Goal: Complete application form

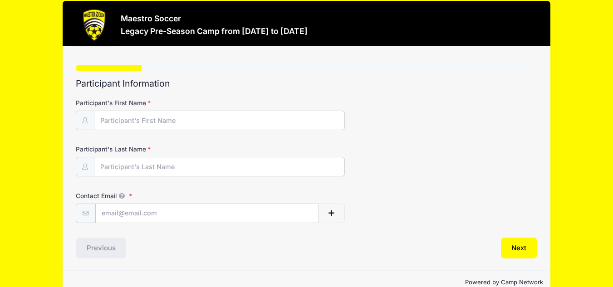
scroll to position [7, 0]
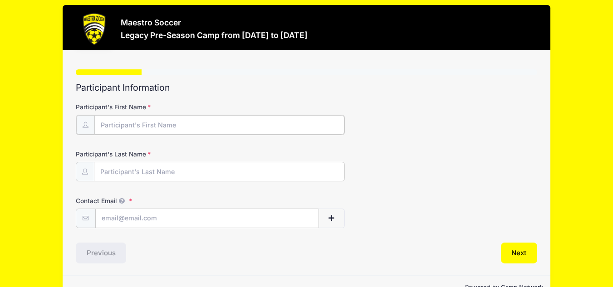
click at [224, 129] on input "Participant's First Name" at bounding box center [219, 125] width 250 height 20
type input "[PERSON_NAME]"
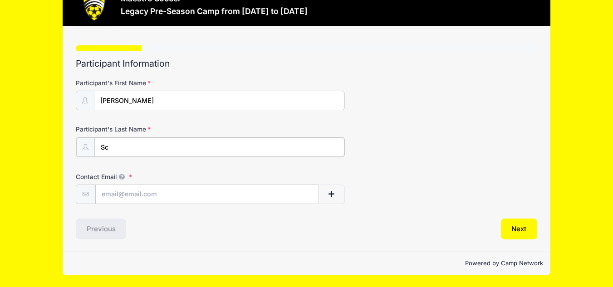
scroll to position [0, 0]
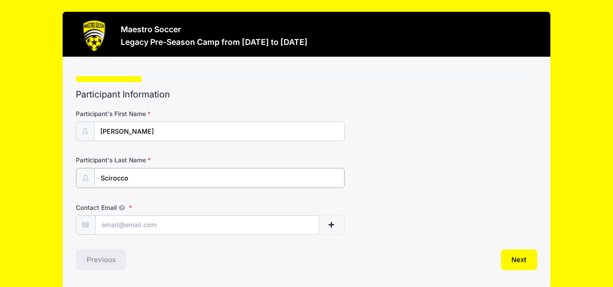
type input "Scirocco"
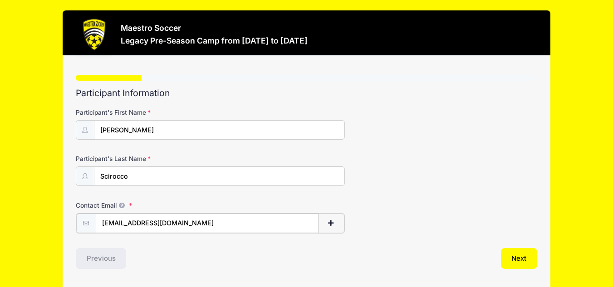
scroll to position [31, 0]
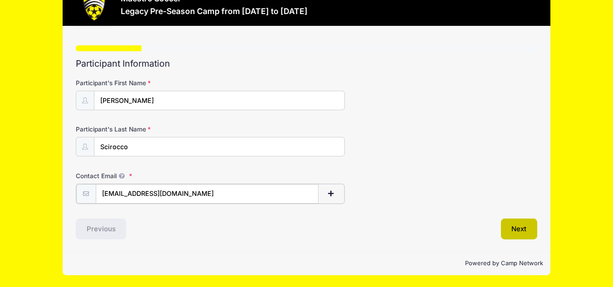
type input "[EMAIL_ADDRESS][DOMAIN_NAME]"
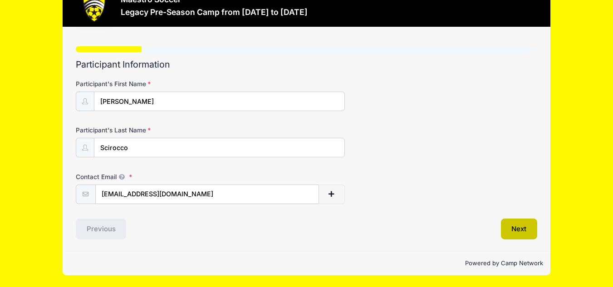
click at [532, 232] on button "Next" at bounding box center [519, 229] width 37 height 21
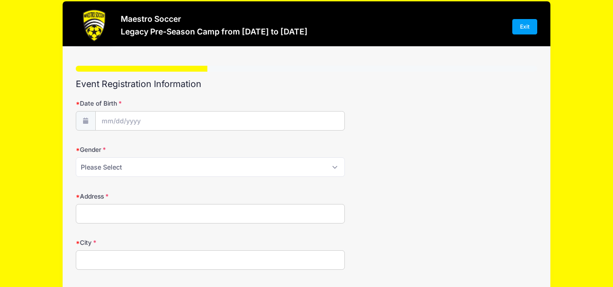
scroll to position [11, 0]
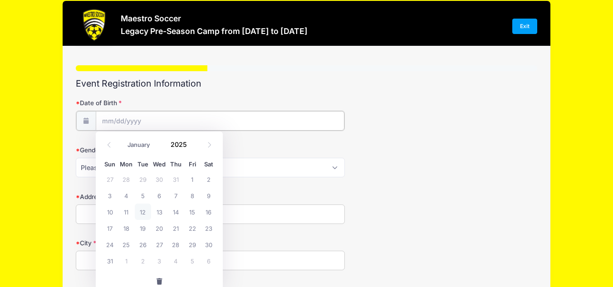
click at [105, 119] on input "Date of Birth" at bounding box center [220, 121] width 249 height 20
click at [126, 148] on select "January February March April May June July August September October November De…" at bounding box center [143, 145] width 40 height 12
select select "2"
click at [123, 139] on select "January February March April May June July August September October November De…" at bounding box center [143, 145] width 40 height 12
click at [174, 243] on span "27" at bounding box center [176, 245] width 16 height 16
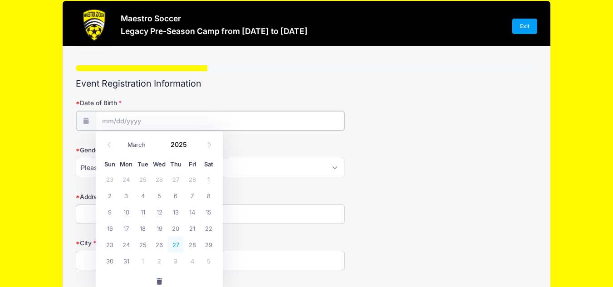
type input "[DATE]"
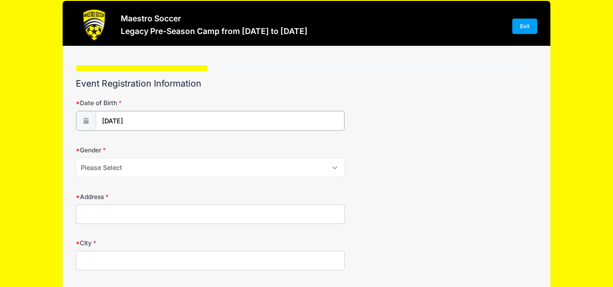
click at [172, 119] on input "[DATE]" at bounding box center [220, 121] width 249 height 20
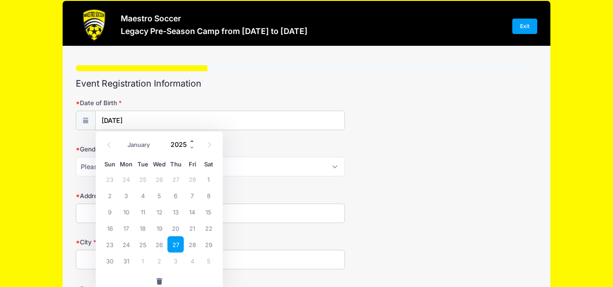
click at [191, 141] on span at bounding box center [192, 141] width 6 height 7
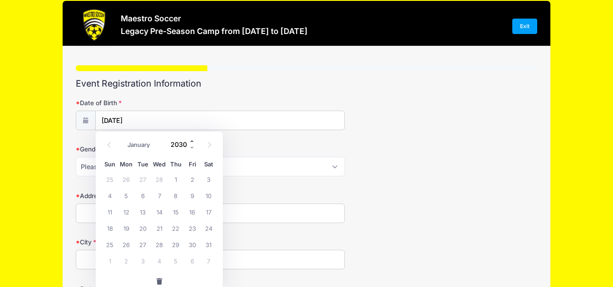
click at [191, 141] on span at bounding box center [192, 141] width 6 height 7
click at [194, 148] on span at bounding box center [192, 148] width 6 height 7
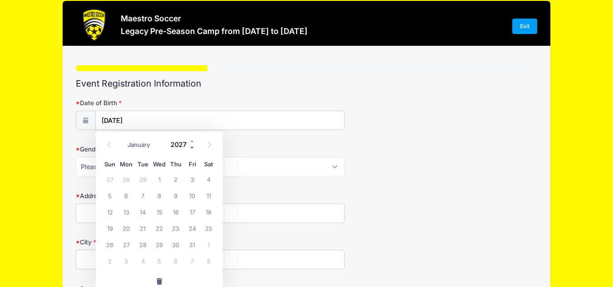
click at [194, 148] on span at bounding box center [192, 148] width 6 height 7
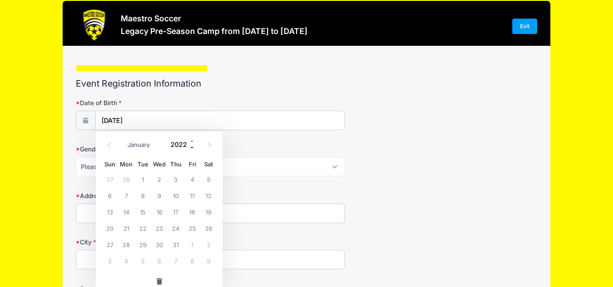
click at [194, 148] on span at bounding box center [192, 148] width 6 height 7
type input "2019"
click at [157, 245] on span "27" at bounding box center [159, 245] width 16 height 16
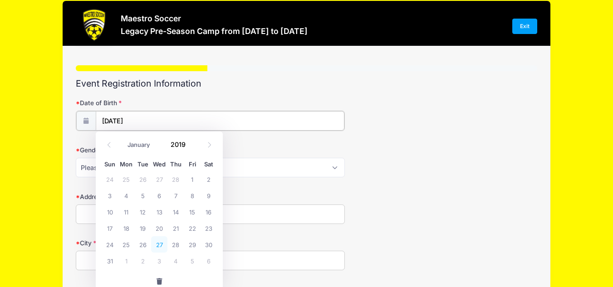
type input "[DATE]"
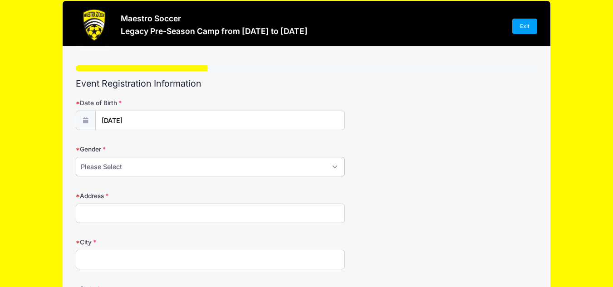
click at [135, 171] on select "Please Select [DEMOGRAPHIC_DATA] [DEMOGRAPHIC_DATA] Prefer Not To Say" at bounding box center [210, 167] width 269 height 20
select select "[DEMOGRAPHIC_DATA]"
click at [76, 157] on select "Please Select [DEMOGRAPHIC_DATA] [DEMOGRAPHIC_DATA] Prefer Not To Say" at bounding box center [210, 167] width 269 height 20
click at [132, 207] on input "Address" at bounding box center [210, 214] width 269 height 20
type input "[STREET_ADDRESS]"
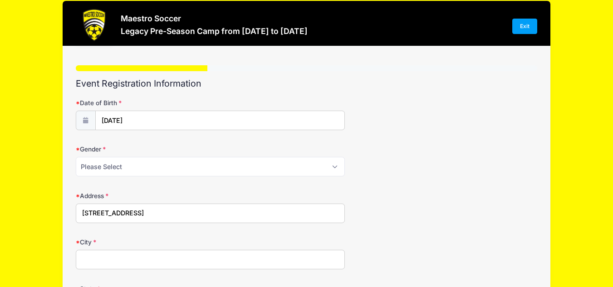
type input "[GEOGRAPHIC_DATA]"
select select "NJ"
type input "07924"
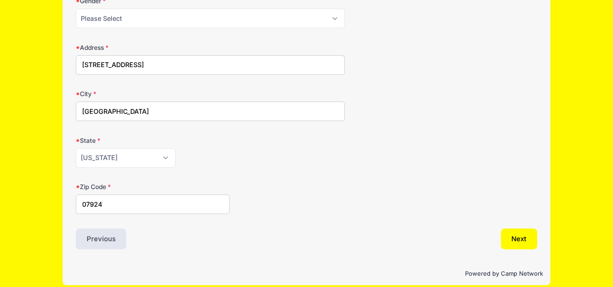
scroll to position [169, 0]
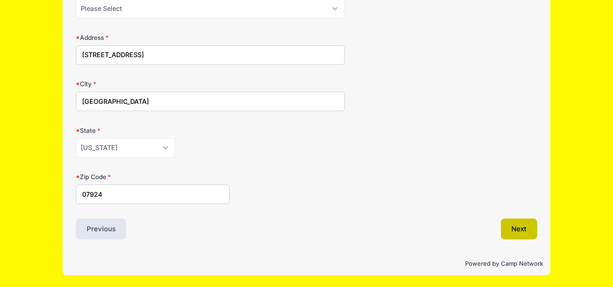
click at [521, 234] on button "Next" at bounding box center [519, 229] width 37 height 21
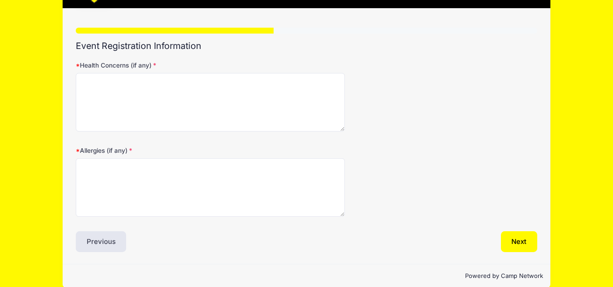
scroll to position [0, 0]
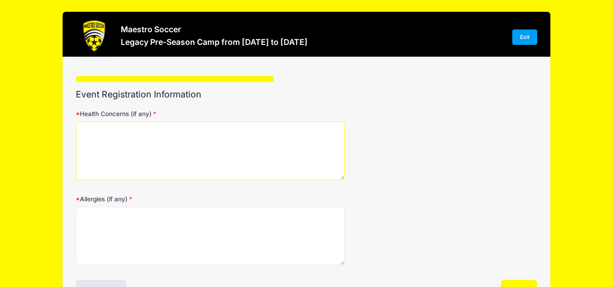
click at [185, 126] on textarea "Health Concerns (if any)" at bounding box center [210, 151] width 269 height 59
type textarea "none"
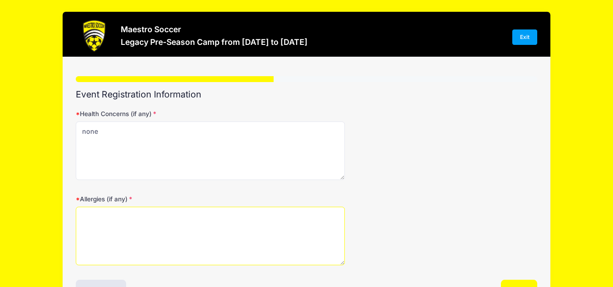
click at [176, 220] on textarea "Allergies (if any)" at bounding box center [210, 236] width 269 height 59
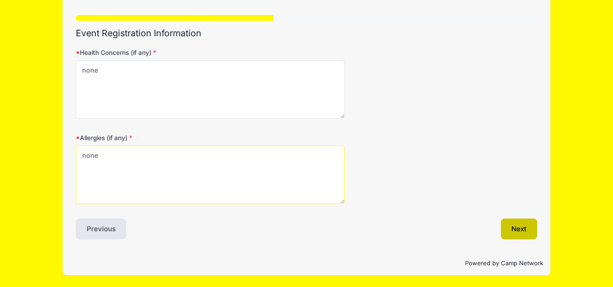
type textarea "none"
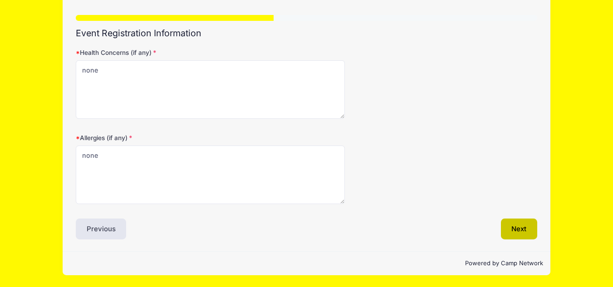
click at [519, 232] on button "Next" at bounding box center [519, 229] width 37 height 21
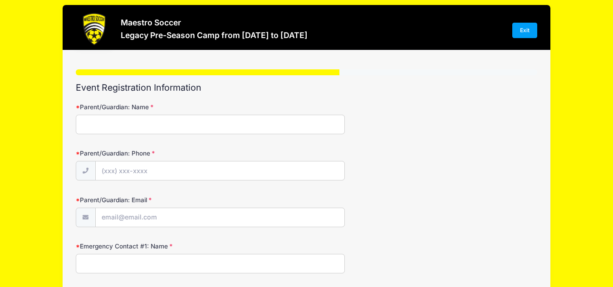
scroll to position [0, 0]
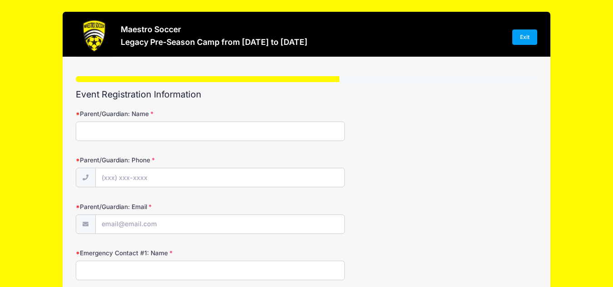
click at [197, 138] on input "Parent/Guardian: Name" at bounding box center [210, 132] width 269 height 20
type input "[PERSON_NAME] Scirocco"
type input "[EMAIL_ADDRESS][DOMAIN_NAME]"
click at [182, 179] on input "Parent/Guardian: Phone" at bounding box center [220, 178] width 249 height 20
type input "[PHONE_NUMBER]"
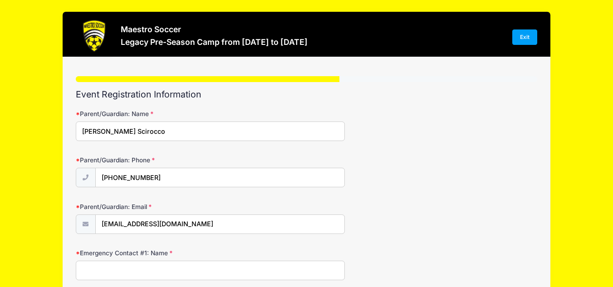
click at [163, 269] on input "Emergency Contact #1: Name" at bounding box center [210, 271] width 269 height 20
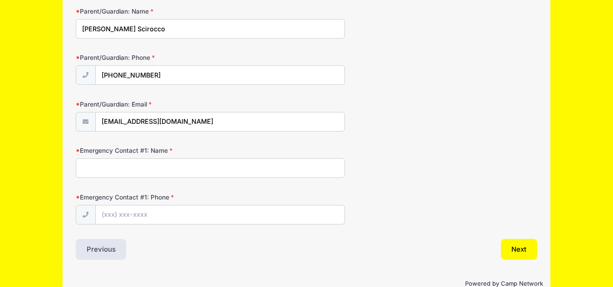
scroll to position [103, 0]
type input "[PERSON_NAME] Scirocco"
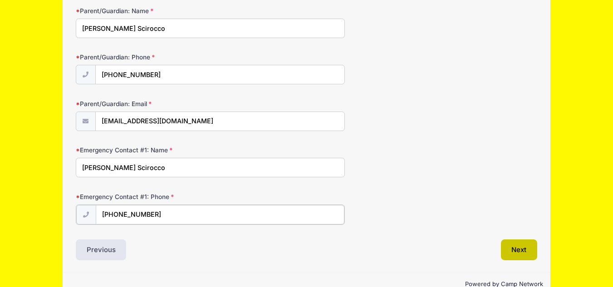
type input "[PHONE_NUMBER]"
click at [529, 248] on button "Next" at bounding box center [519, 249] width 37 height 21
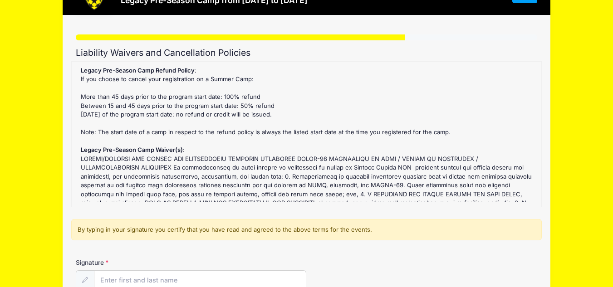
scroll to position [0, 0]
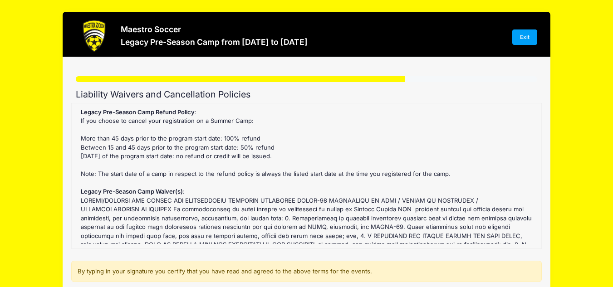
click at [385, 165] on div "Legacy Pre-Season Camp Refund Policy : If you choose to cancel your registratio…" at bounding box center [306, 176] width 461 height 136
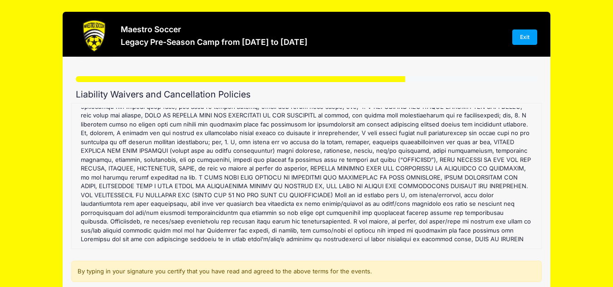
scroll to position [92, 0]
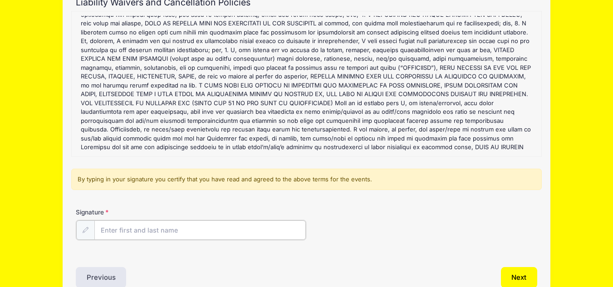
click at [188, 230] on input "Signature" at bounding box center [200, 231] width 212 height 20
type input "[PERSON_NAME] Scirocco"
click at [514, 276] on button "Next" at bounding box center [519, 277] width 37 height 21
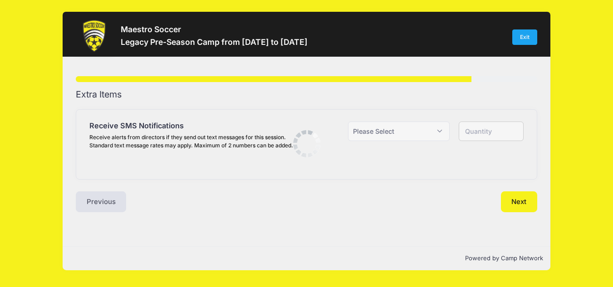
scroll to position [0, 0]
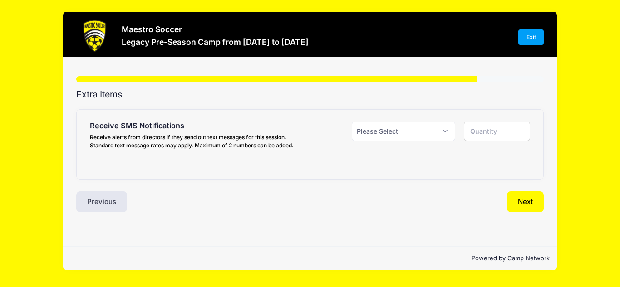
click at [460, 135] on div at bounding box center [497, 137] width 75 height 31
click at [455, 134] on select "Please Select Yes ($0.00) No" at bounding box center [404, 132] width 104 height 20
select select "1"
click at [352, 122] on select "Please Select Yes ($0.00) No" at bounding box center [404, 132] width 104 height 20
type input "1"
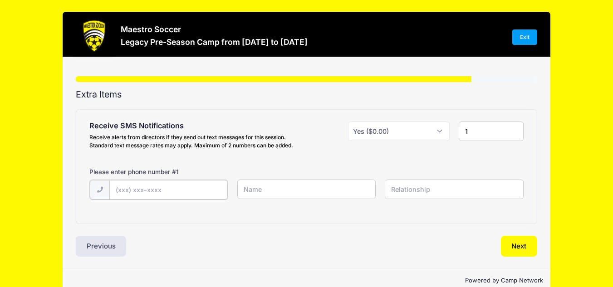
click at [0, 0] on input "text" at bounding box center [0, 0] width 0 height 0
type input "[PHONE_NUMBER]"
drag, startPoint x: 259, startPoint y: 189, endPoint x: 246, endPoint y: 192, distance: 13.4
click at [0, 0] on input "[PERSON_NAME]" at bounding box center [0, 0] width 0 height 0
drag, startPoint x: 260, startPoint y: 190, endPoint x: 236, endPoint y: 191, distance: 24.1
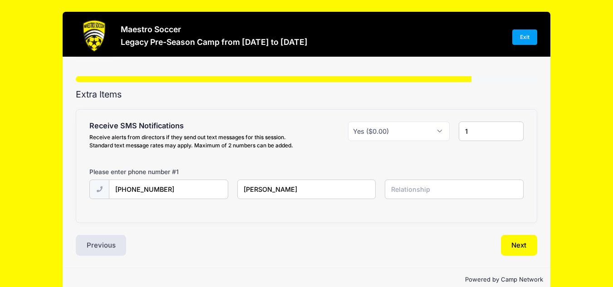
click at [236, 191] on div "[PERSON_NAME]" at bounding box center [307, 190] width 148 height 20
type input "[PERSON_NAME] Scirocco"
click at [0, 0] on input "text" at bounding box center [0, 0] width 0 height 0
type input "mother"
click at [528, 243] on button "Next" at bounding box center [519, 245] width 37 height 21
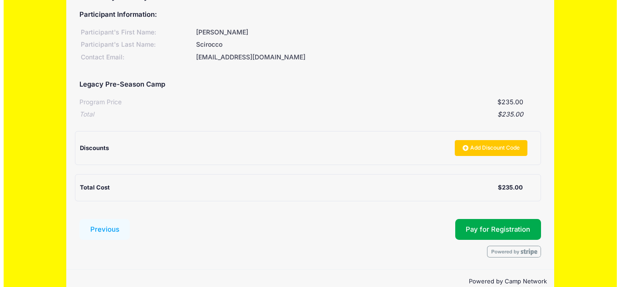
scroll to position [99, 0]
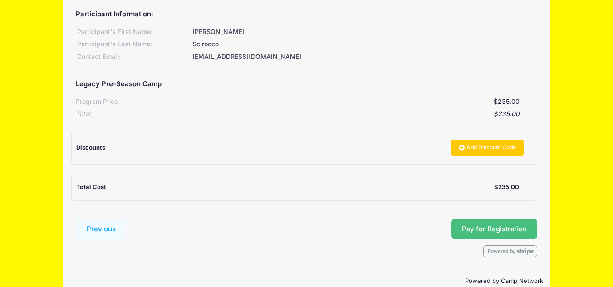
click at [478, 233] on button "Pay for Registration" at bounding box center [495, 229] width 86 height 21
